Goal: Task Accomplishment & Management: Complete application form

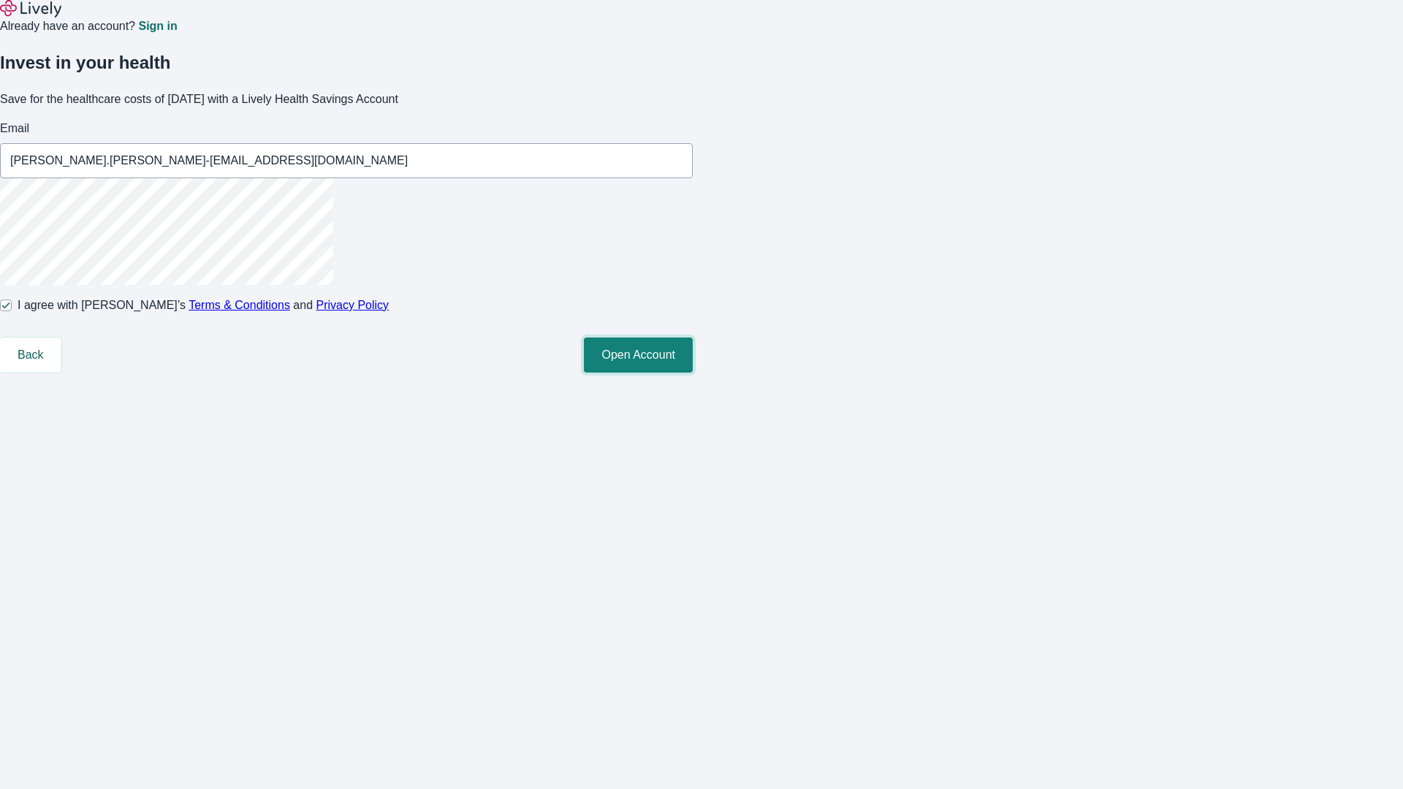
click at [693, 373] on button "Open Account" at bounding box center [638, 355] width 109 height 35
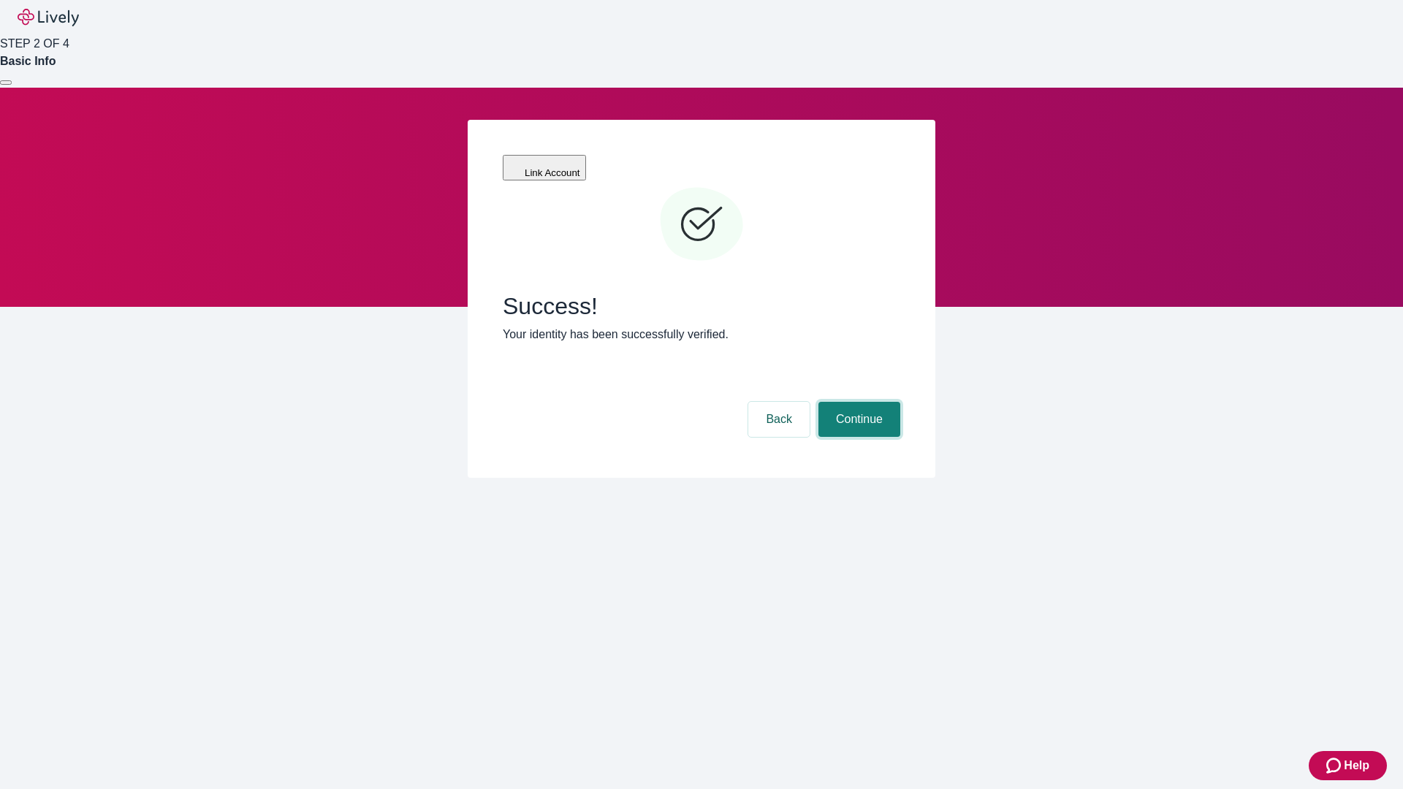
click at [857, 402] on button "Continue" at bounding box center [859, 419] width 82 height 35
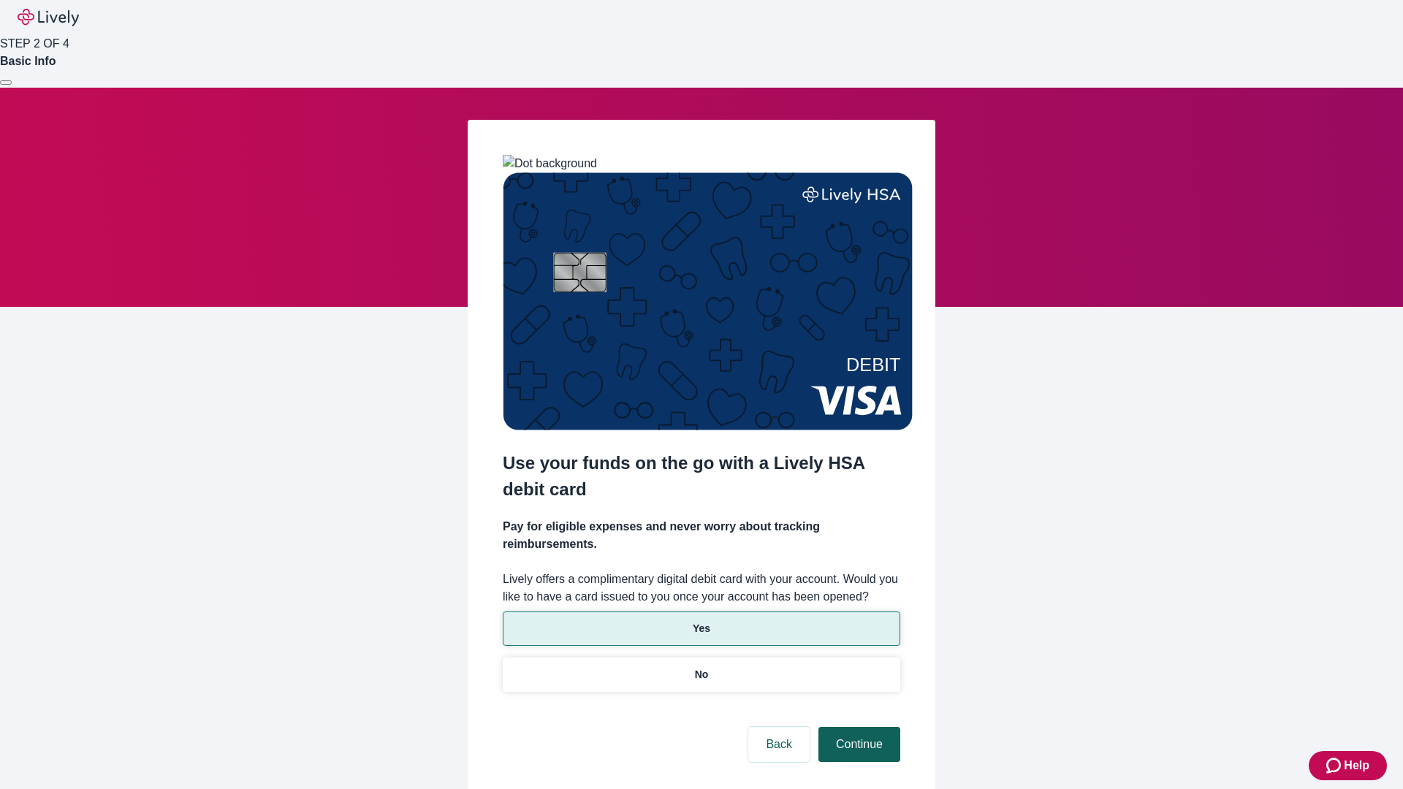
click at [701, 621] on p "Yes" at bounding box center [702, 628] width 18 height 15
click at [857, 727] on button "Continue" at bounding box center [859, 744] width 82 height 35
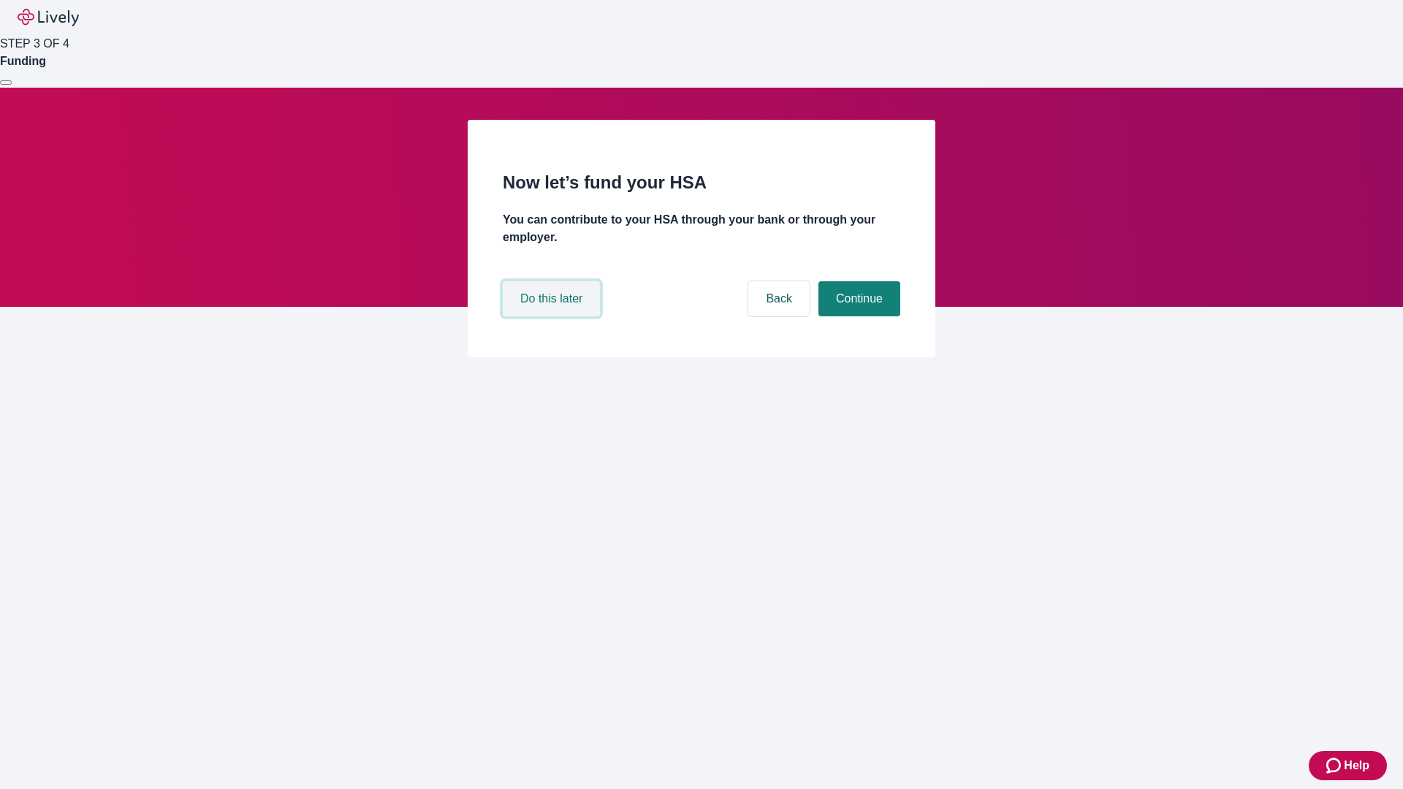
click at [553, 316] on button "Do this later" at bounding box center [551, 298] width 97 height 35
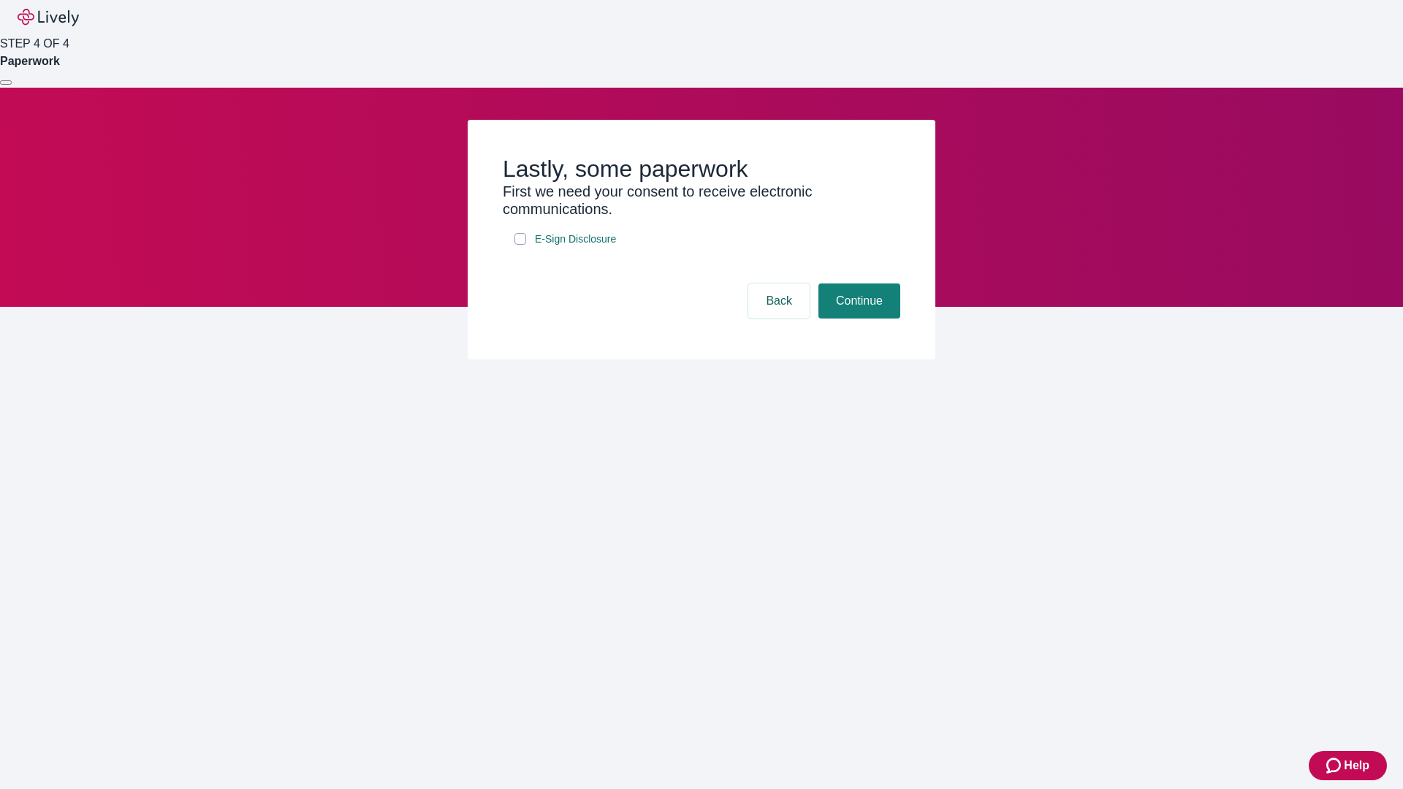
click at [520, 245] on input "E-Sign Disclosure" at bounding box center [520, 239] width 12 height 12
checkbox input "true"
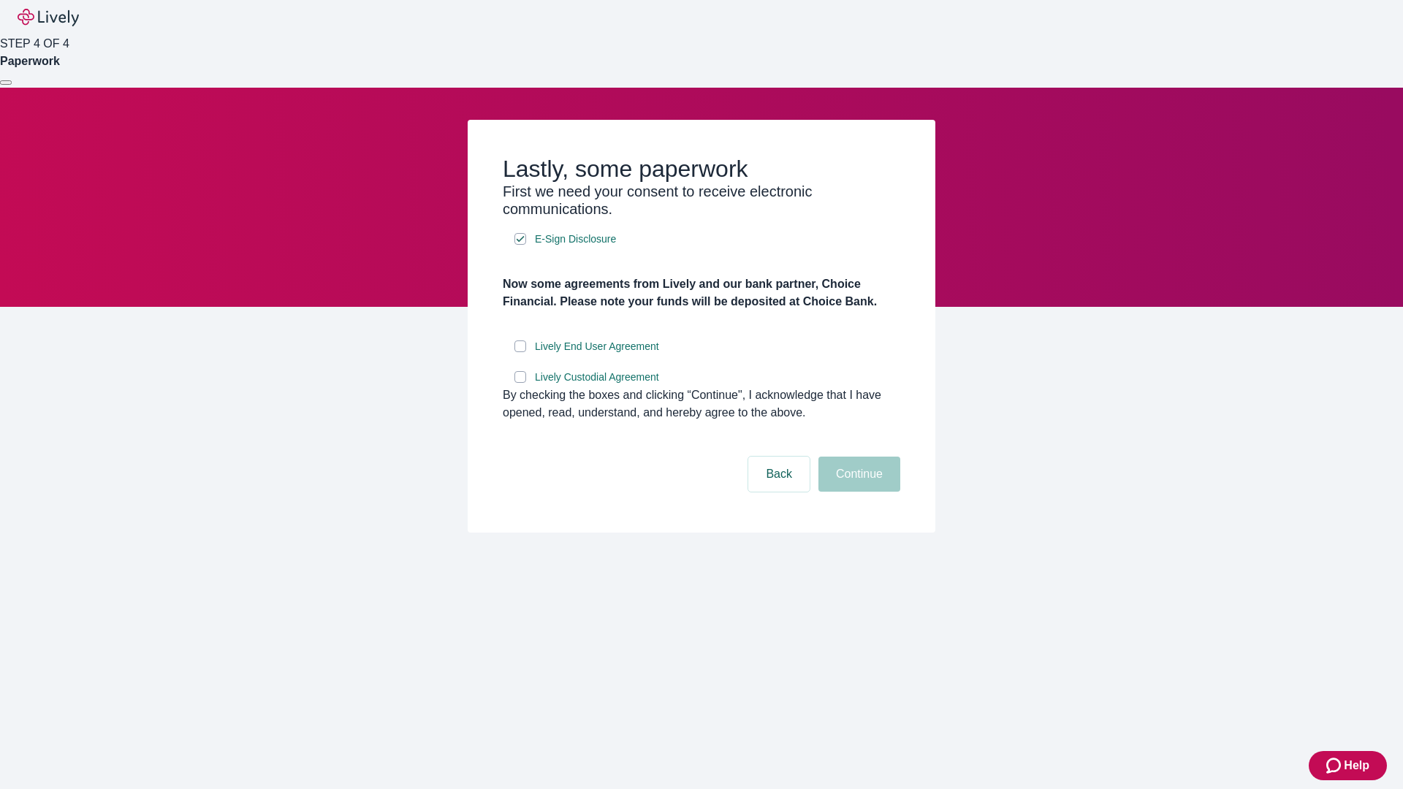
click at [520, 352] on input "Lively End User Agreement" at bounding box center [520, 346] width 12 height 12
checkbox input "true"
click at [520, 383] on input "Lively Custodial Agreement" at bounding box center [520, 377] width 12 height 12
checkbox input "true"
click at [857, 492] on button "Continue" at bounding box center [859, 474] width 82 height 35
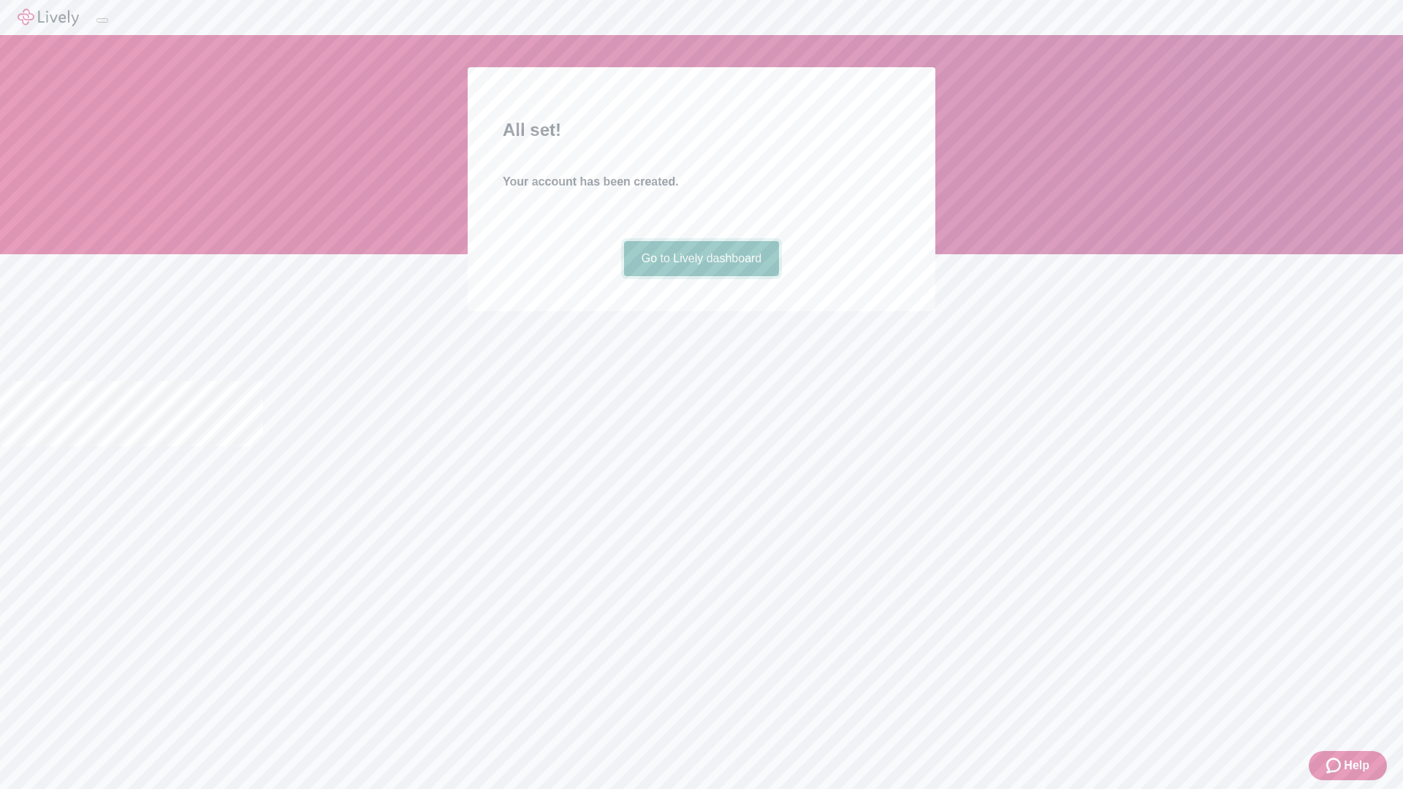
click at [701, 276] on link "Go to Lively dashboard" at bounding box center [702, 258] width 156 height 35
